Goal: Transaction & Acquisition: Purchase product/service

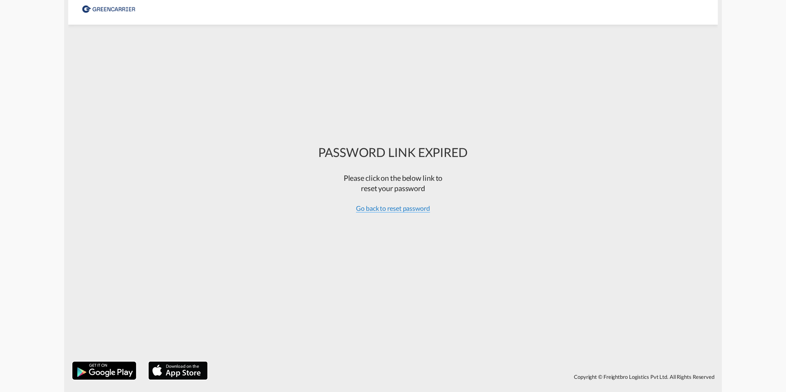
click at [399, 210] on span "Go back to reset password" at bounding box center [393, 208] width 74 height 8
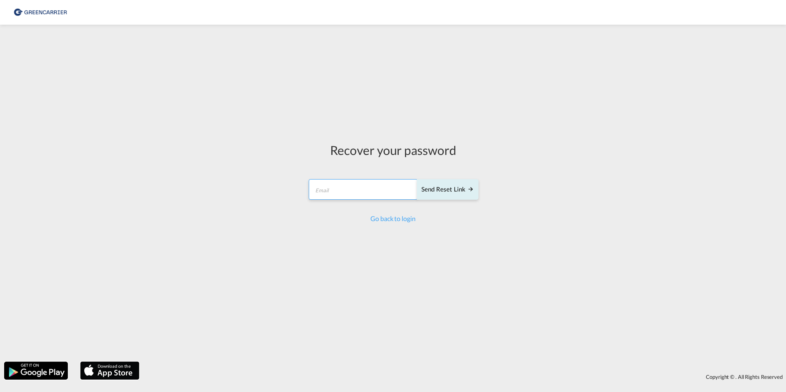
click at [360, 195] on input "email" at bounding box center [363, 189] width 109 height 21
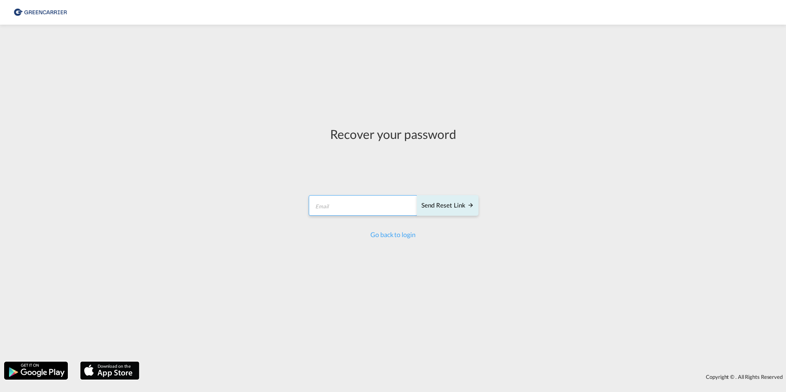
type input "[EMAIL_ADDRESS][DOMAIN_NAME]"
click at [456, 203] on div "Send reset link" at bounding box center [447, 205] width 53 height 9
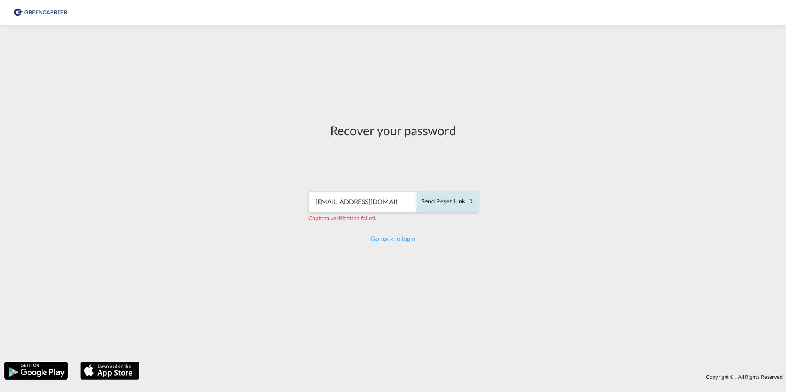
click at [462, 205] on div "Send reset link" at bounding box center [447, 201] width 53 height 9
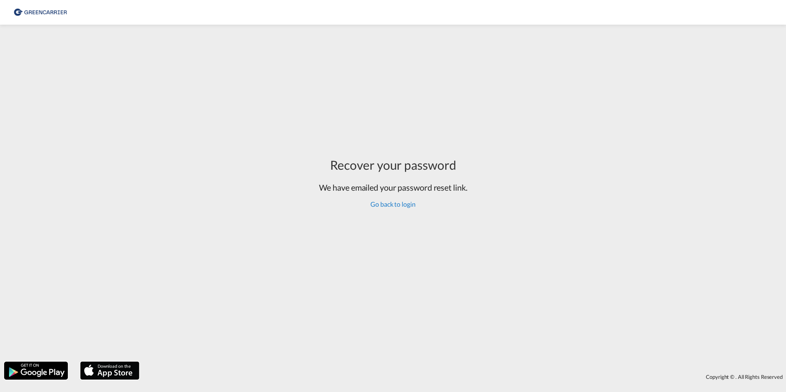
click at [391, 205] on link "Go back to login" at bounding box center [392, 204] width 45 height 8
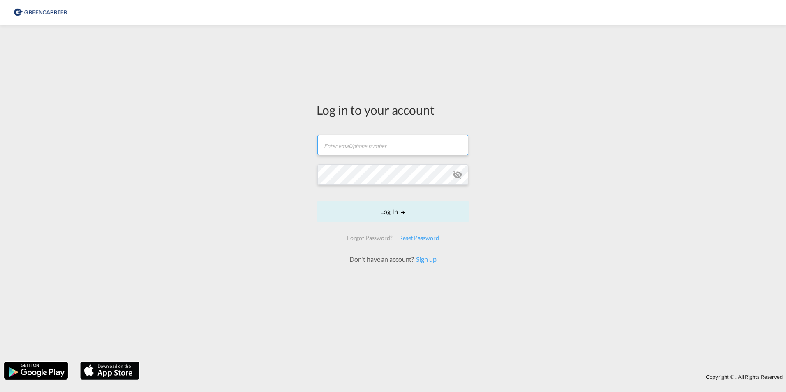
click at [358, 145] on input "text" at bounding box center [392, 145] width 151 height 21
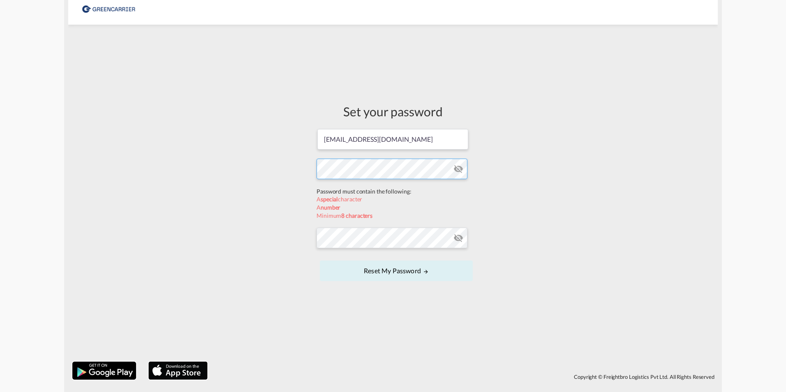
click at [420, 193] on form "[EMAIL_ADDRESS][DOMAIN_NAME] Password must contain the following: A special cha…" at bounding box center [392, 205] width 153 height 155
click at [363, 240] on form "[EMAIL_ADDRESS][DOMAIN_NAME] Password must contain the following: A special cha…" at bounding box center [392, 205] width 153 height 155
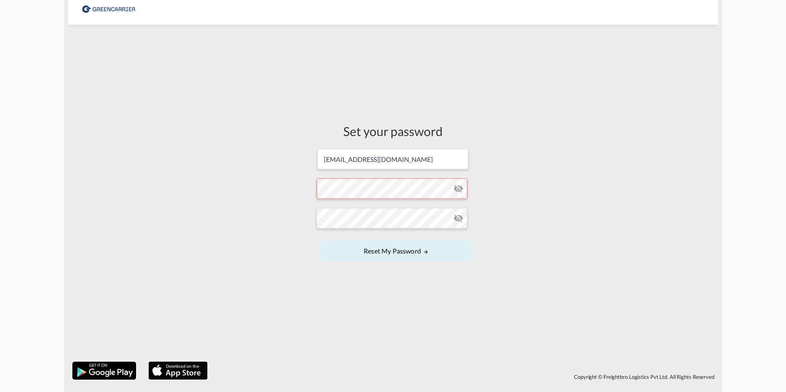
click at [458, 188] on md-icon "icon-eye-off" at bounding box center [458, 189] width 10 height 10
click at [459, 219] on md-icon "icon-eye-off" at bounding box center [458, 218] width 10 height 10
click at [432, 251] on button "Reset my password" at bounding box center [396, 251] width 153 height 21
click at [419, 253] on button "Reset my password" at bounding box center [396, 251] width 153 height 21
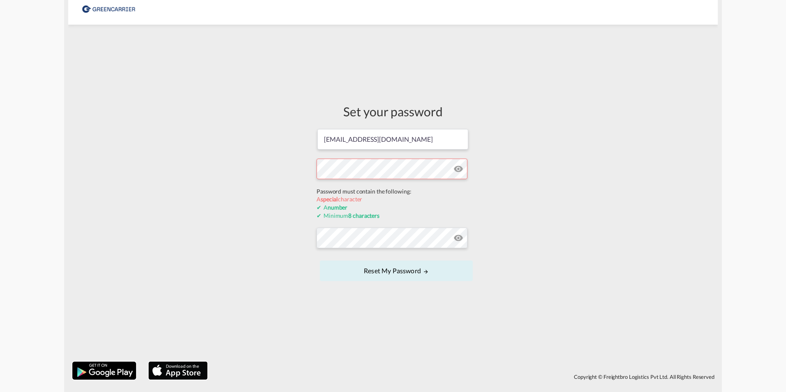
click at [384, 184] on form "[EMAIL_ADDRESS][DOMAIN_NAME] Password must contain the following: A special cha…" at bounding box center [392, 205] width 153 height 155
click at [251, 171] on div "Set your password [EMAIL_ADDRESS][DOMAIN_NAME] Password must contain the follow…" at bounding box center [392, 193] width 649 height 329
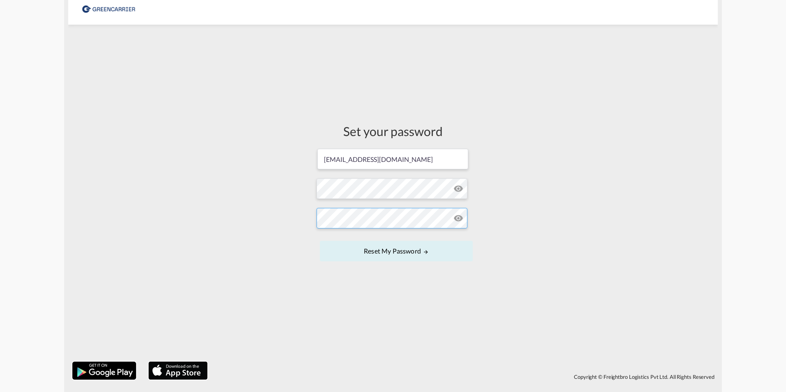
click at [317, 237] on form "[EMAIL_ADDRESS][DOMAIN_NAME] Password must contain the following: A special cha…" at bounding box center [392, 206] width 153 height 116
click at [395, 253] on button "Reset my password" at bounding box center [396, 251] width 153 height 21
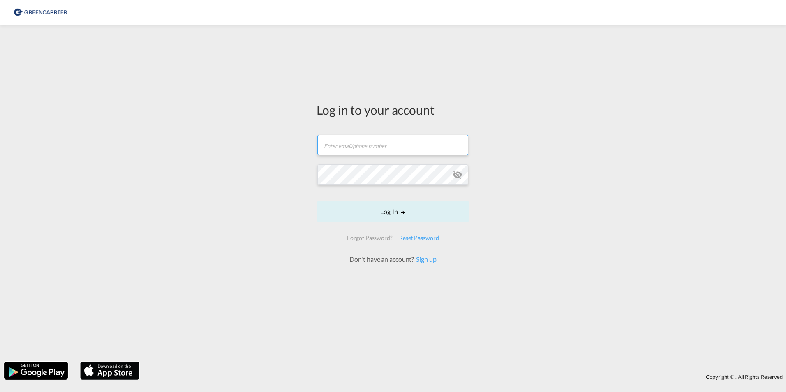
type input "[EMAIL_ADDRESS][DOMAIN_NAME]"
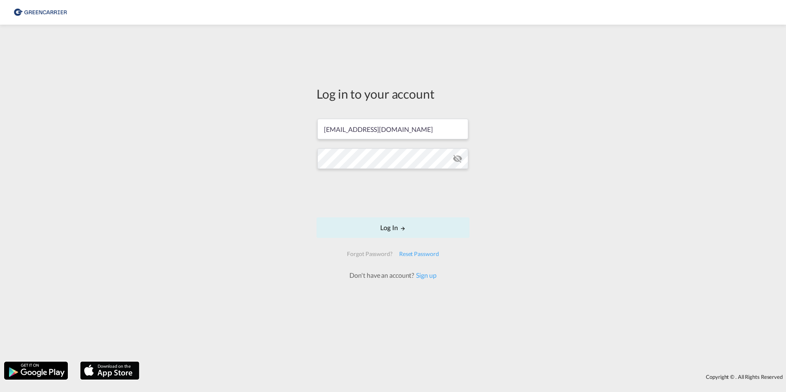
click at [391, 214] on form "[EMAIL_ADDRESS][DOMAIN_NAME] Log In Forgot Password? Reset Password Don't have …" at bounding box center [392, 195] width 153 height 169
click at [393, 228] on button "Log In" at bounding box center [392, 227] width 153 height 21
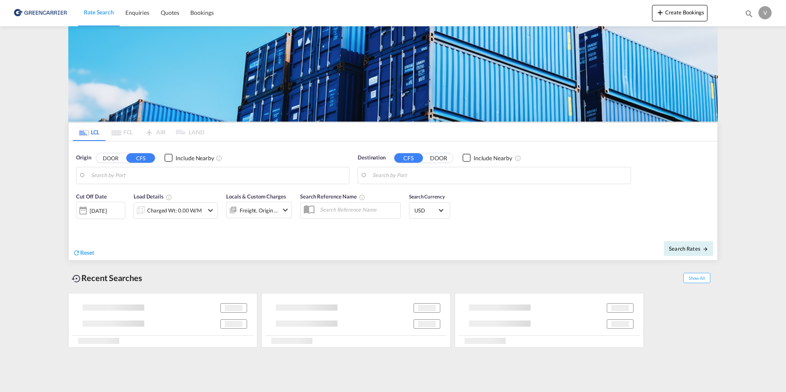
type input "[GEOGRAPHIC_DATA], SH, CNSHA"
type input "[GEOGRAPHIC_DATA] ([GEOGRAPHIC_DATA]), [GEOGRAPHIC_DATA]"
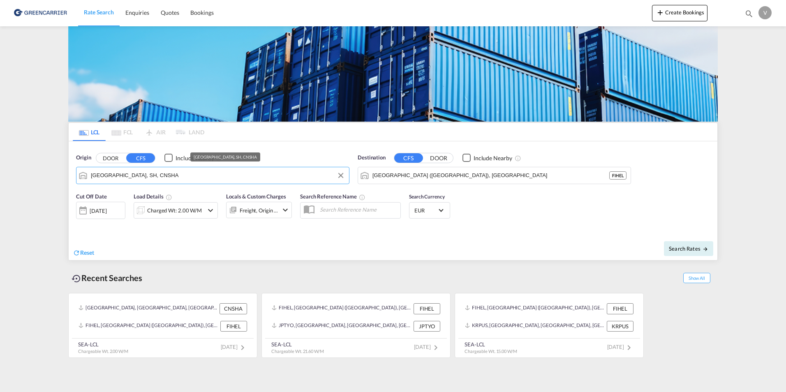
drag, startPoint x: 242, startPoint y: 173, endPoint x: 219, endPoint y: 175, distance: 23.2
click at [219, 175] on input "[GEOGRAPHIC_DATA], SH, CNSHA" at bounding box center [218, 175] width 254 height 12
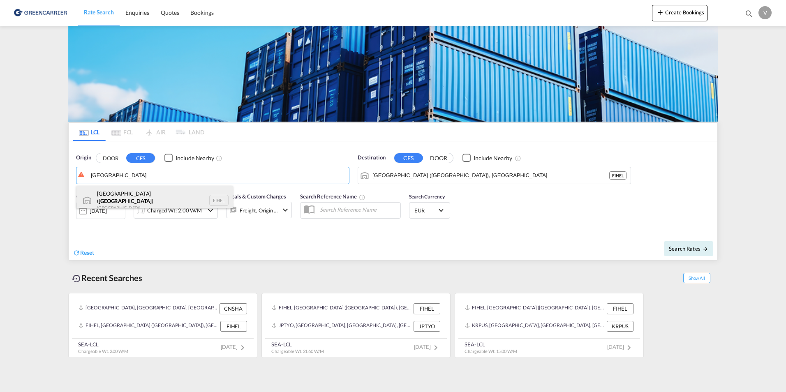
click at [110, 197] on div "[GEOGRAPHIC_DATA] ( [GEOGRAPHIC_DATA] ) [GEOGRAPHIC_DATA] FIHEL" at bounding box center [154, 201] width 156 height 30
type input "[GEOGRAPHIC_DATA] ([GEOGRAPHIC_DATA]), [GEOGRAPHIC_DATA]"
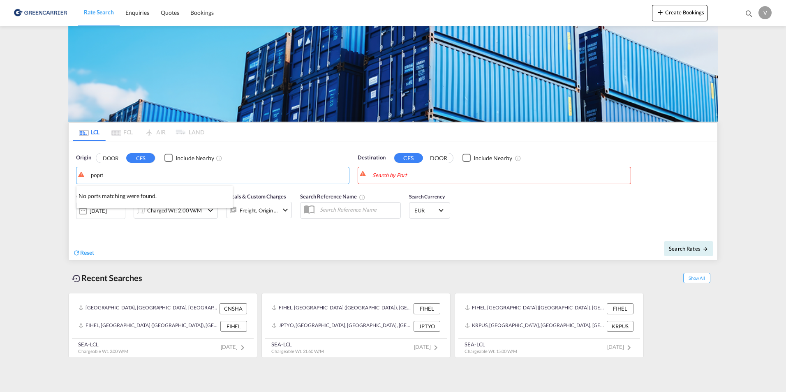
type input "poprt"
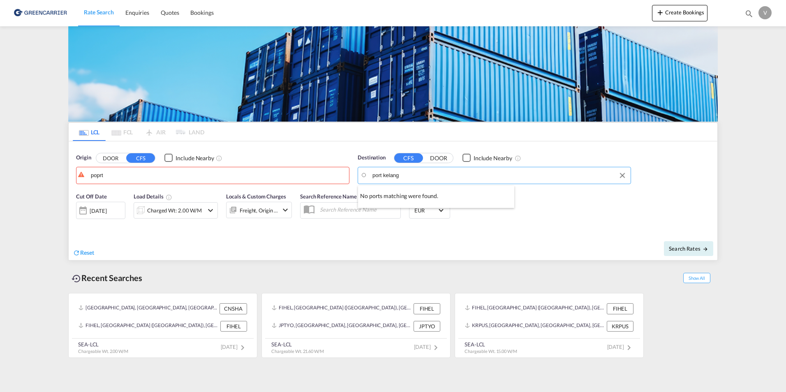
type input "port kelang"
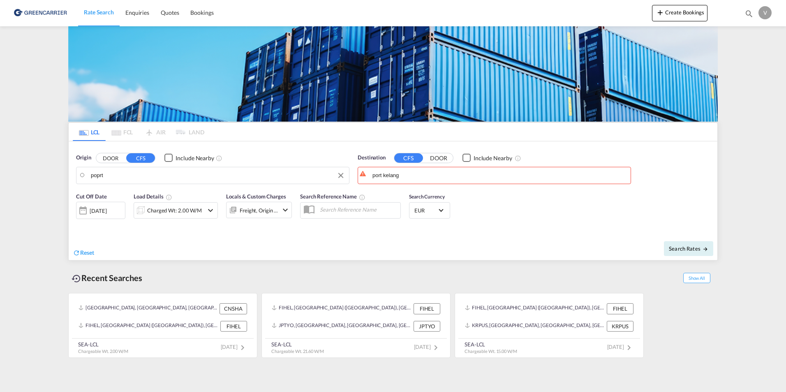
click at [131, 175] on input "poprt" at bounding box center [218, 175] width 254 height 12
type input "[GEOGRAPHIC_DATA]"
